Goal: Find specific page/section: Find specific page/section

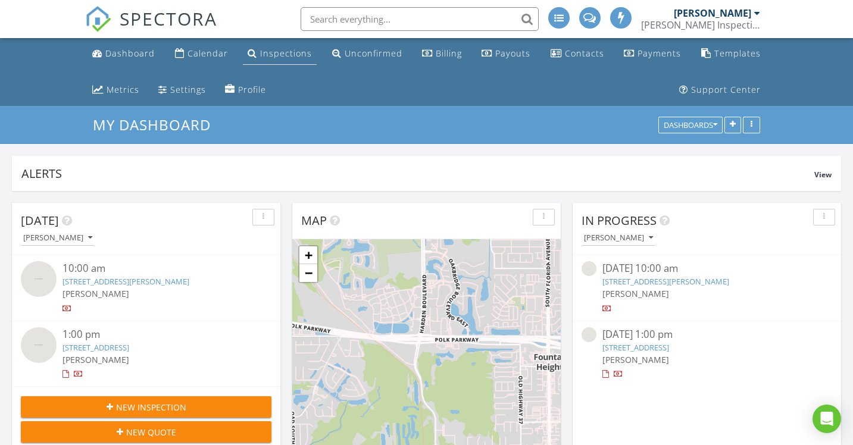
scroll to position [256, 268]
click at [270, 57] on div "Inspections" at bounding box center [286, 53] width 52 height 11
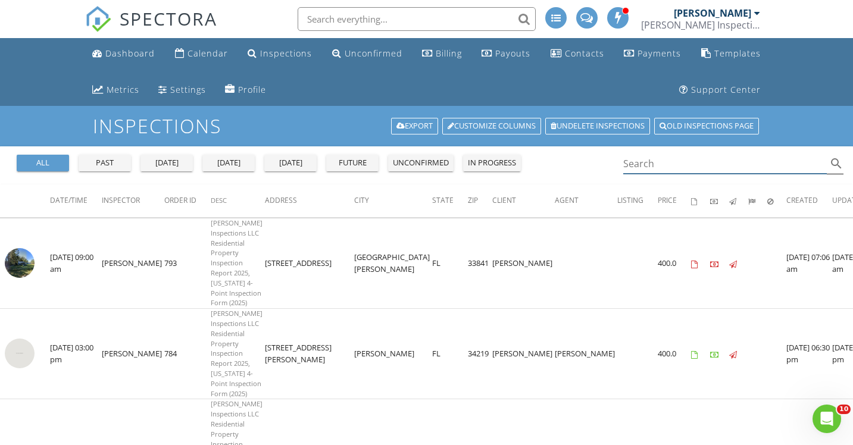
click at [644, 167] on input "Search" at bounding box center [725, 164] width 204 height 20
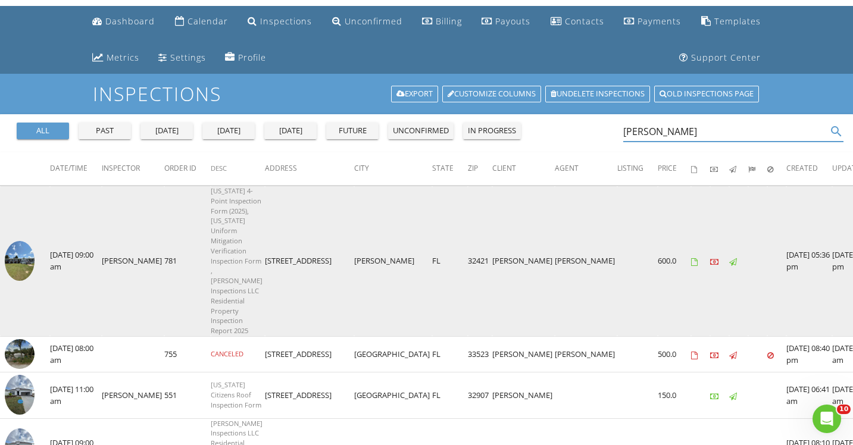
scroll to position [30, 0]
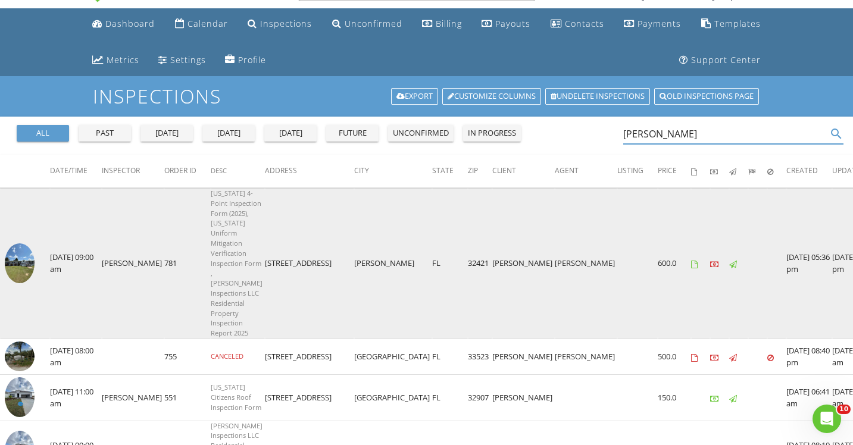
type input "[PERSON_NAME]"
click at [24, 281] on img at bounding box center [20, 263] width 30 height 40
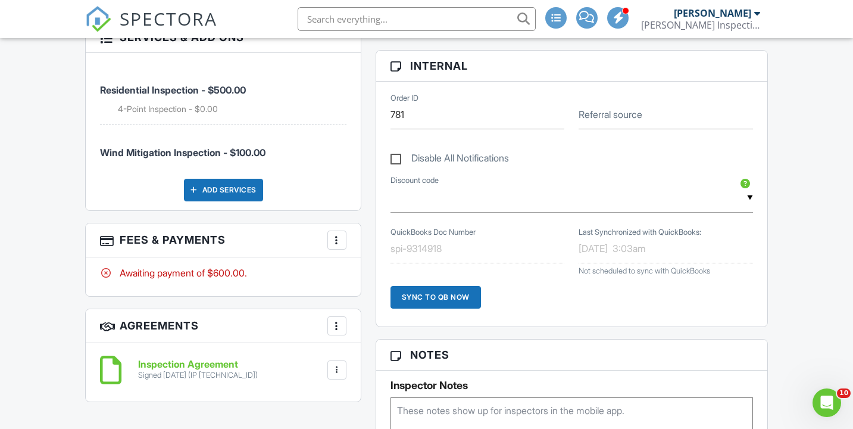
scroll to position [711, 0]
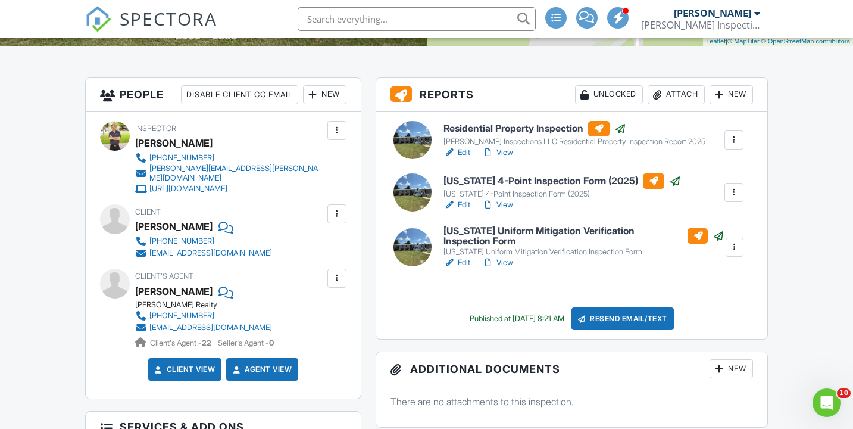
scroll to position [307, 0]
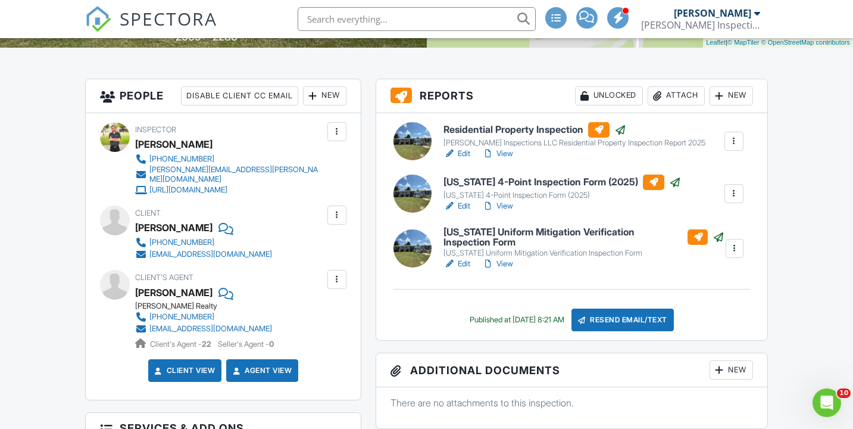
click at [509, 154] on link "View" at bounding box center [497, 154] width 31 height 12
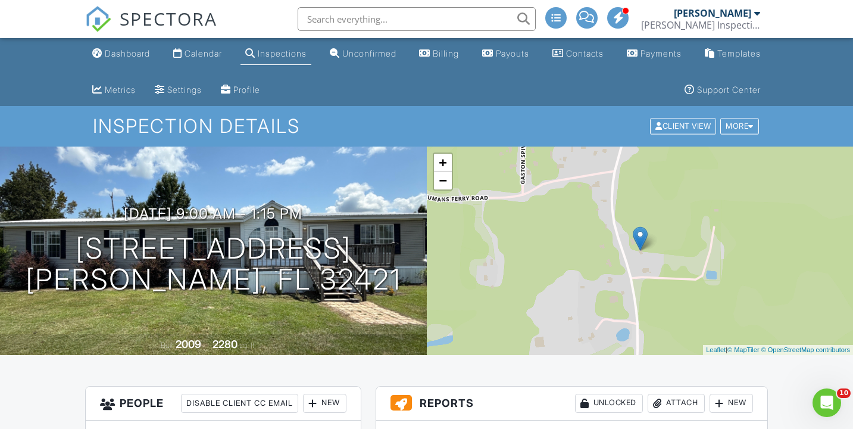
click at [268, 52] on div "Inspections" at bounding box center [282, 53] width 49 height 10
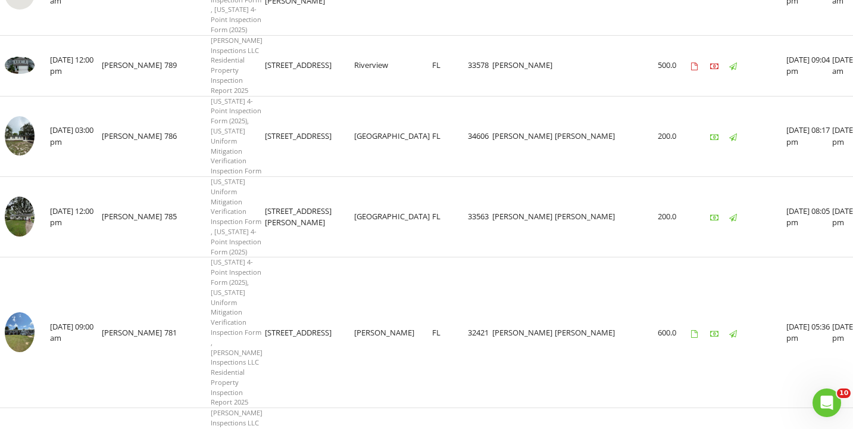
scroll to position [880, 0]
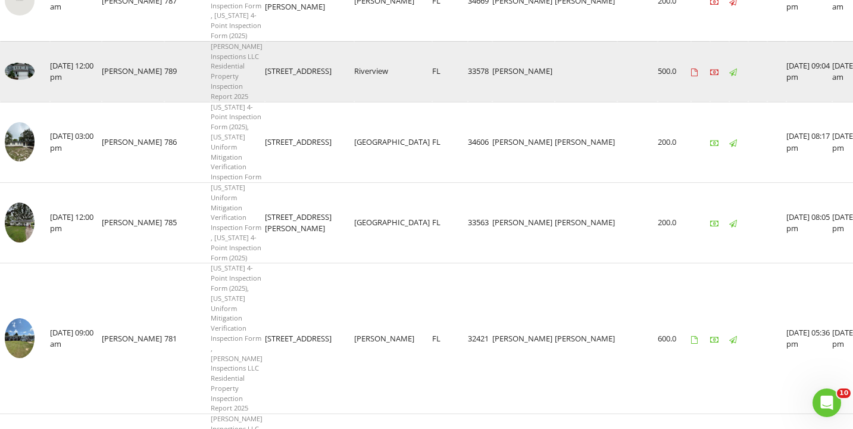
click at [21, 79] on img at bounding box center [20, 71] width 30 height 17
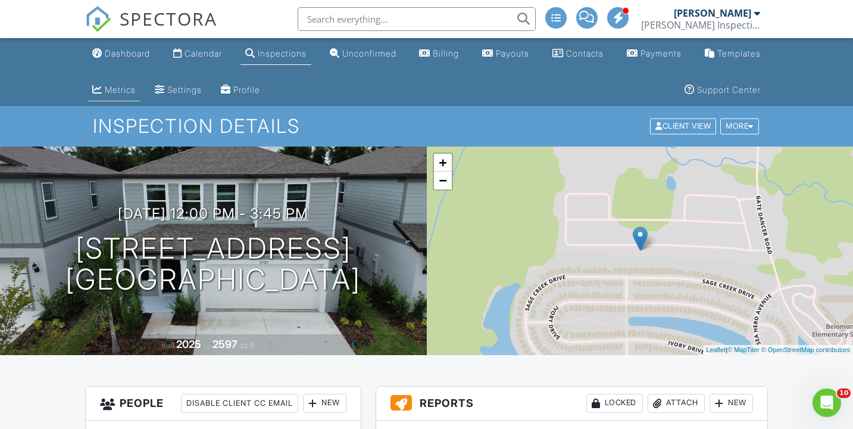
click at [111, 86] on div "Metrics" at bounding box center [120, 90] width 31 height 10
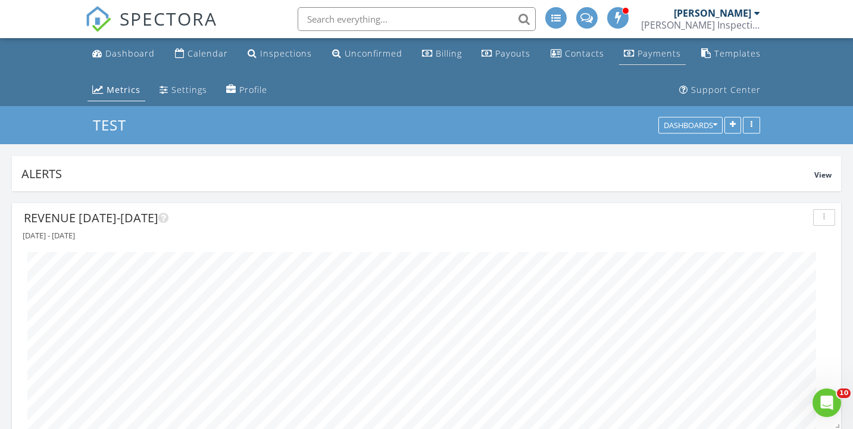
click at [664, 54] on div "Payments" at bounding box center [659, 53] width 43 height 11
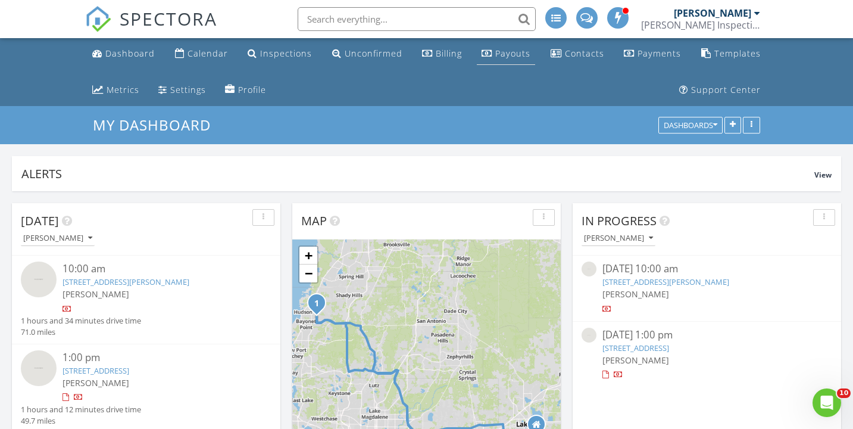
click at [512, 61] on link "Payouts" at bounding box center [506, 54] width 58 height 22
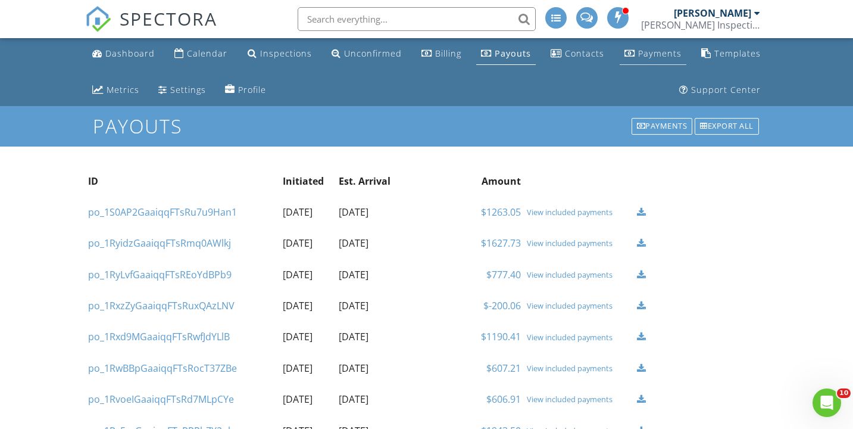
click at [660, 52] on div "Payments" at bounding box center [659, 53] width 43 height 11
